Goal: Check status: Check status

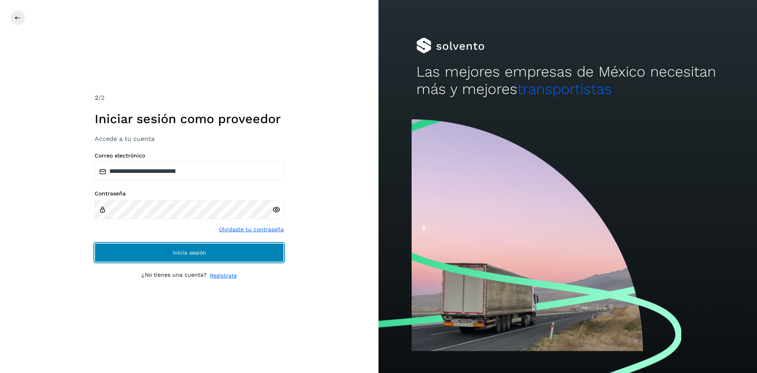
click at [222, 256] on button "Inicia sesión" at bounding box center [189, 252] width 189 height 19
click at [194, 261] on button "Inicia sesión" at bounding box center [189, 252] width 189 height 19
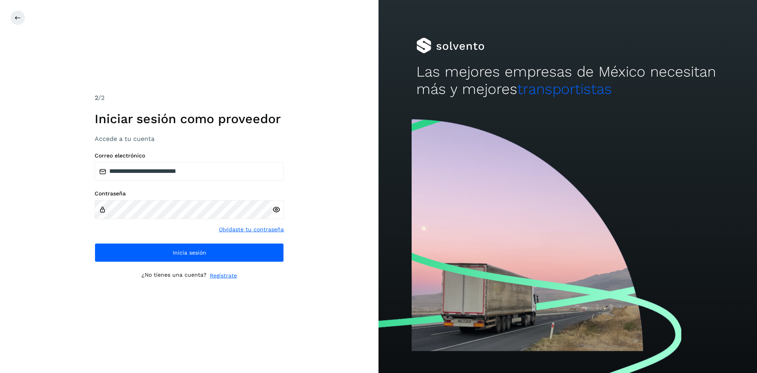
click at [276, 206] on icon at bounding box center [276, 209] width 8 height 8
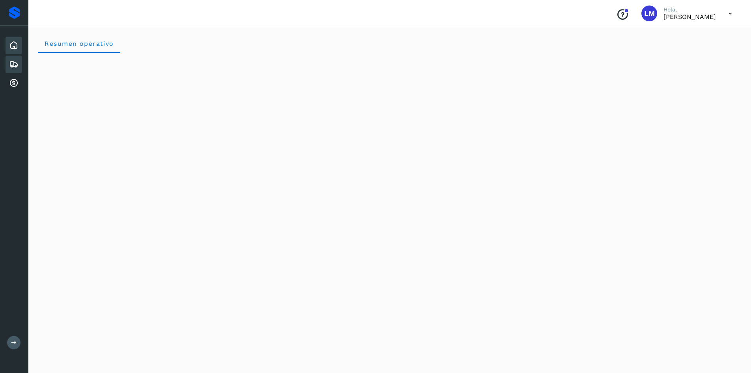
click at [10, 65] on icon at bounding box center [13, 64] width 9 height 9
click at [14, 88] on icon at bounding box center [13, 82] width 9 height 9
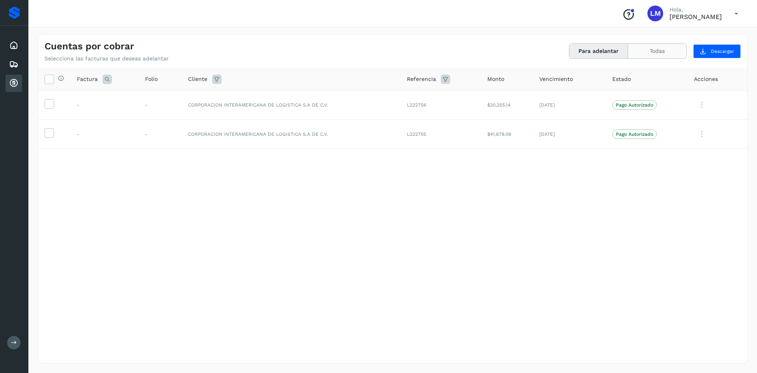
click at [671, 51] on button "Todas" at bounding box center [657, 51] width 58 height 15
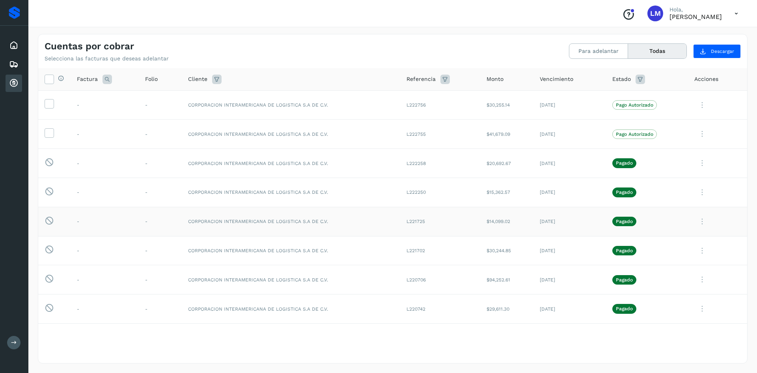
click at [695, 223] on icon at bounding box center [702, 221] width 16 height 16
click at [655, 245] on button "Ver Detalle" at bounding box center [694, 240] width 94 height 15
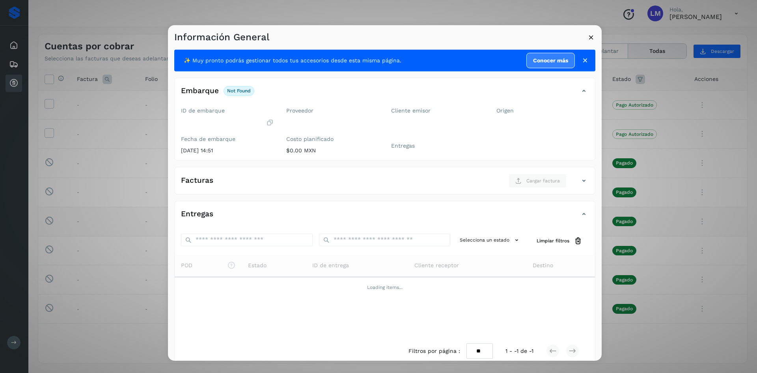
click at [589, 36] on icon at bounding box center [591, 37] width 8 height 8
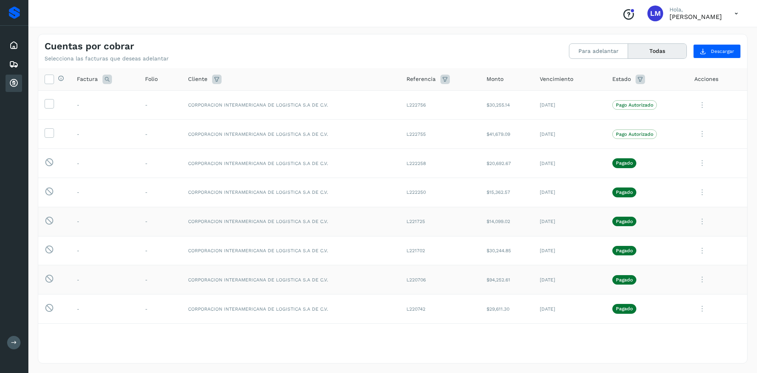
click at [695, 278] on icon at bounding box center [702, 279] width 16 height 16
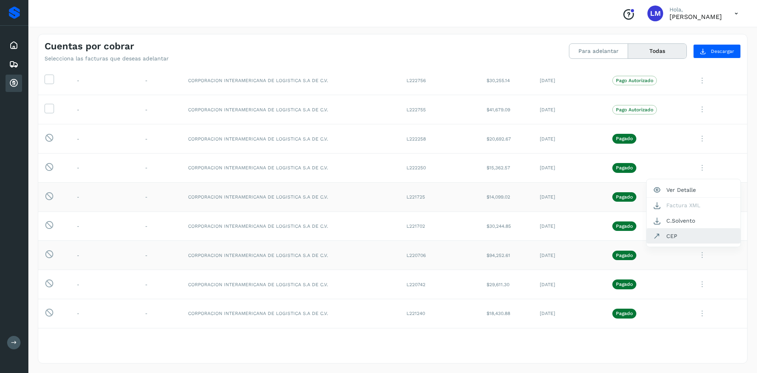
click at [668, 232] on button "CEP" at bounding box center [694, 235] width 94 height 15
